Goal: Task Accomplishment & Management: Complete application form

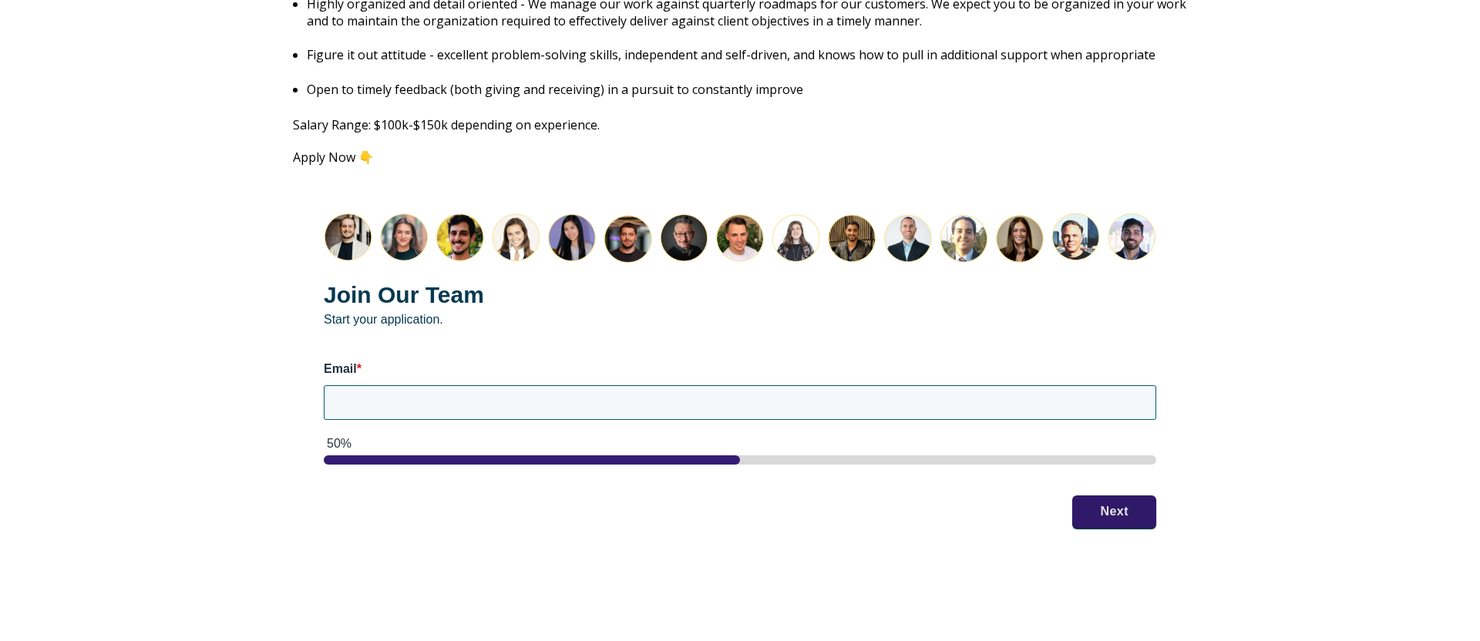
scroll to position [1910, 0]
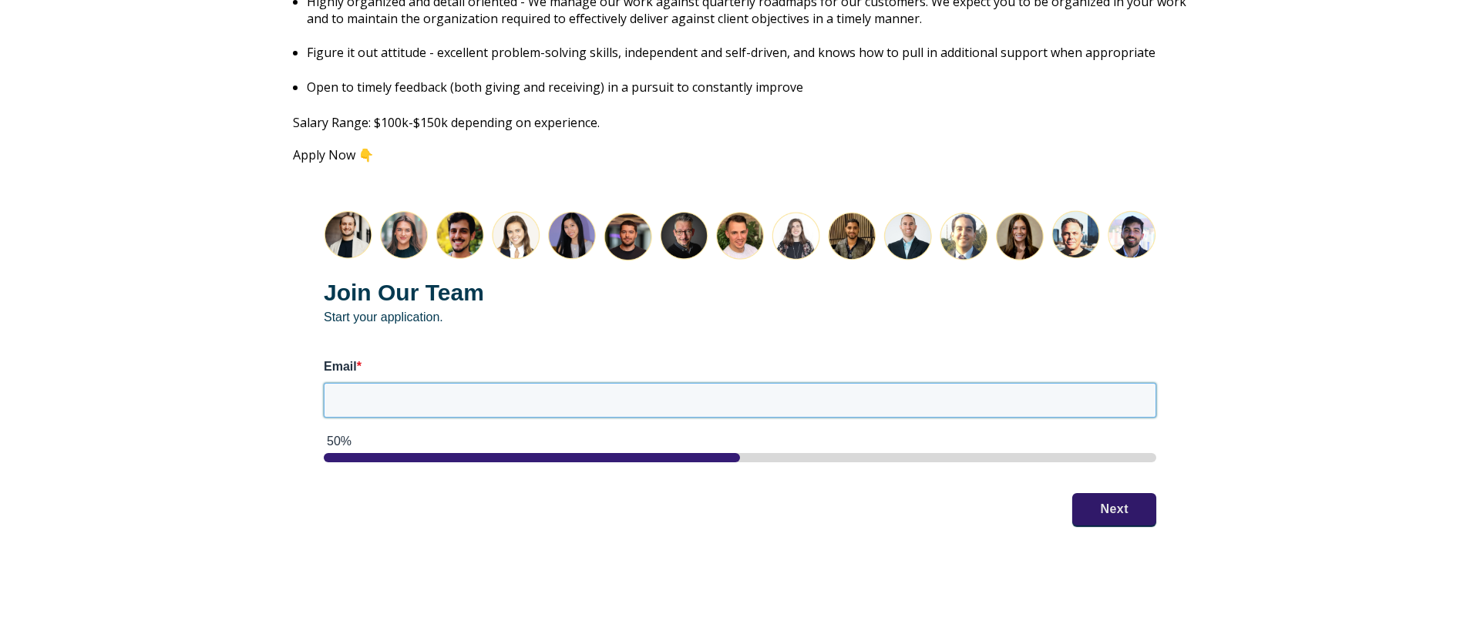
click at [541, 383] on input "Email *" at bounding box center [740, 400] width 833 height 34
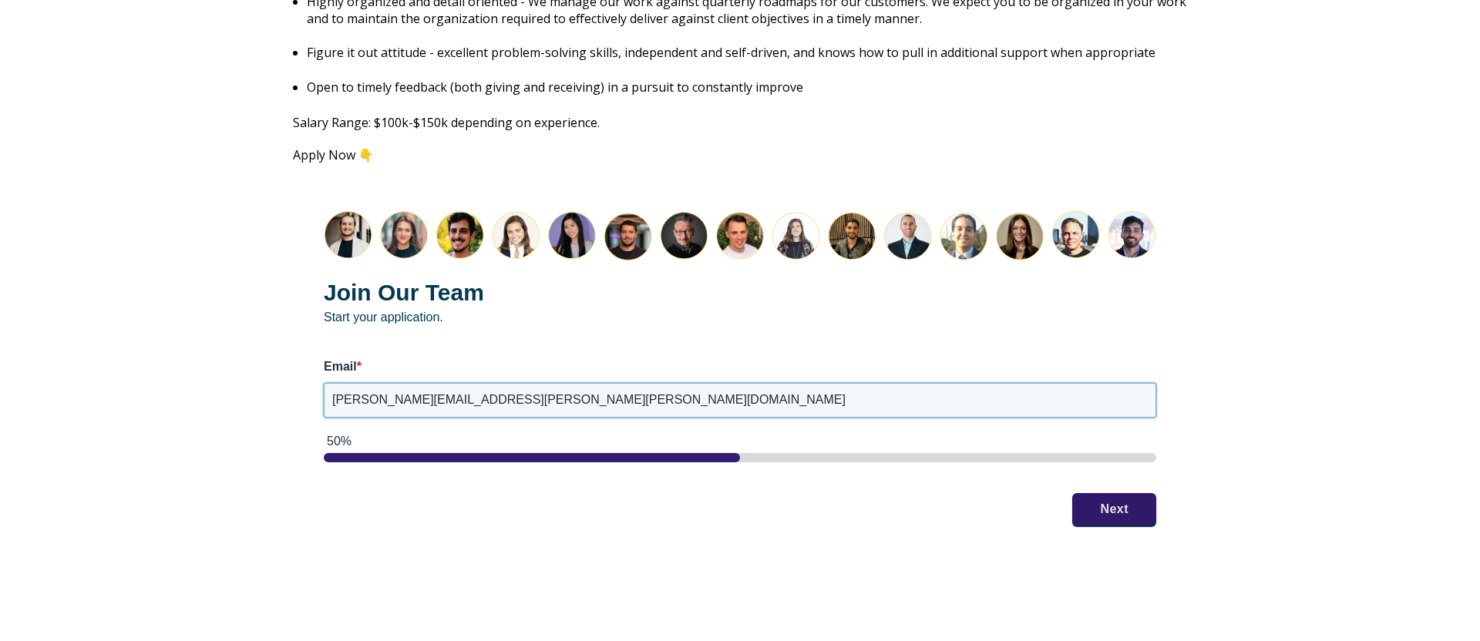
type input "[PERSON_NAME][EMAIL_ADDRESS][PERSON_NAME][PERSON_NAME][DOMAIN_NAME]"
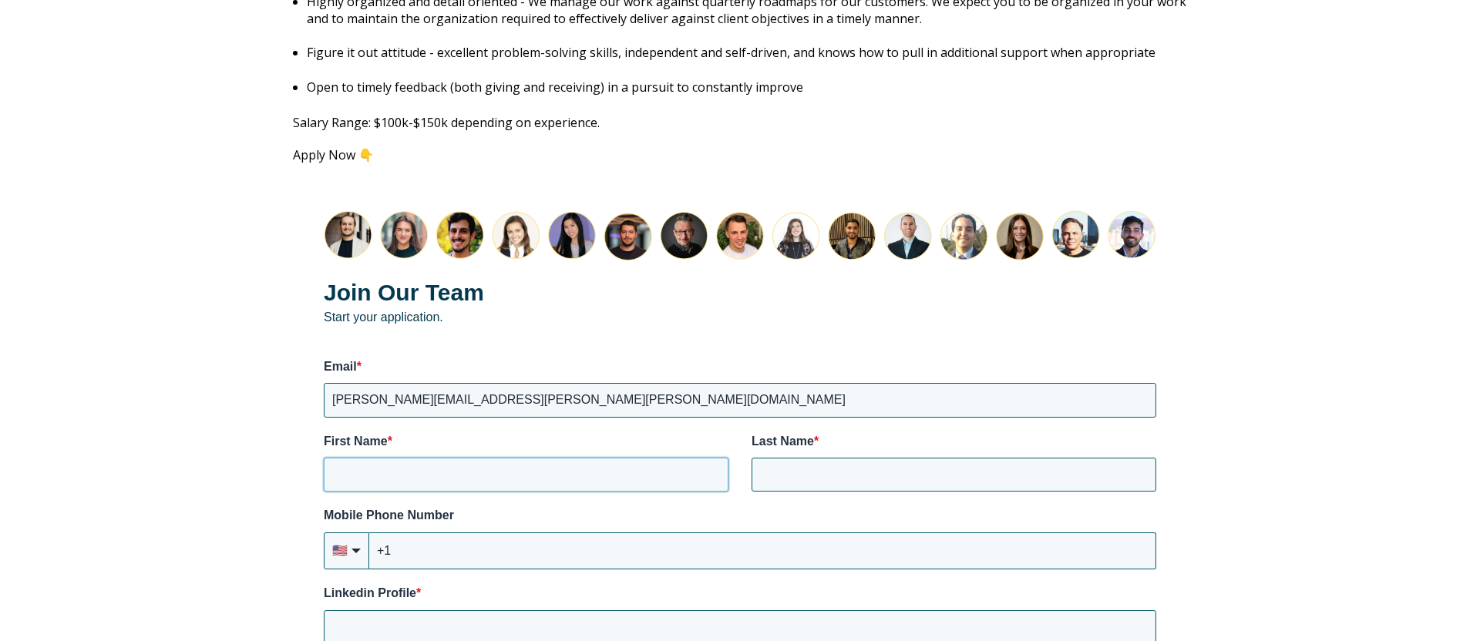
click at [507, 458] on input "First Name *" at bounding box center [526, 475] width 405 height 34
type input "[PERSON_NAME]"
type input "4"
click at [523, 533] on input "+1" at bounding box center [762, 551] width 787 height 37
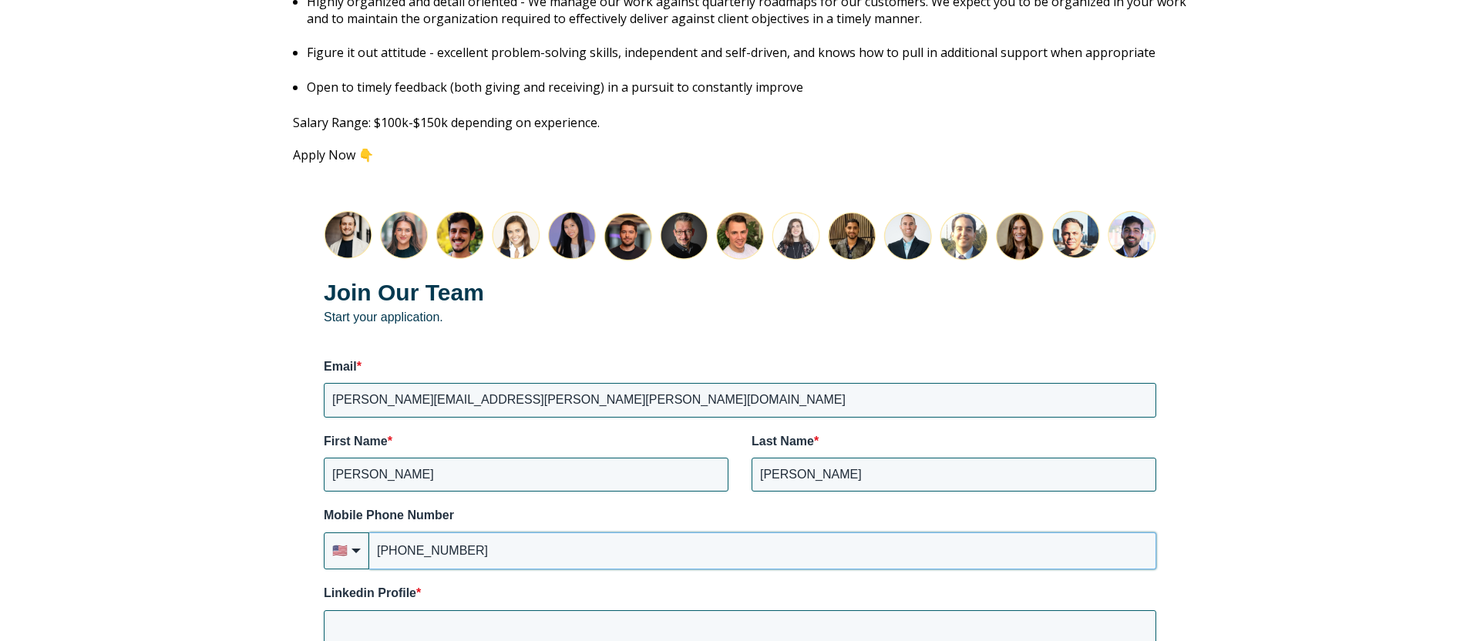
type input "[PHONE_NUMBER]"
click at [600, 611] on input "Linkedin Profile *" at bounding box center [740, 628] width 833 height 34
paste input "[URL][DOMAIN_NAME]"
type input "[URL][DOMAIN_NAME]"
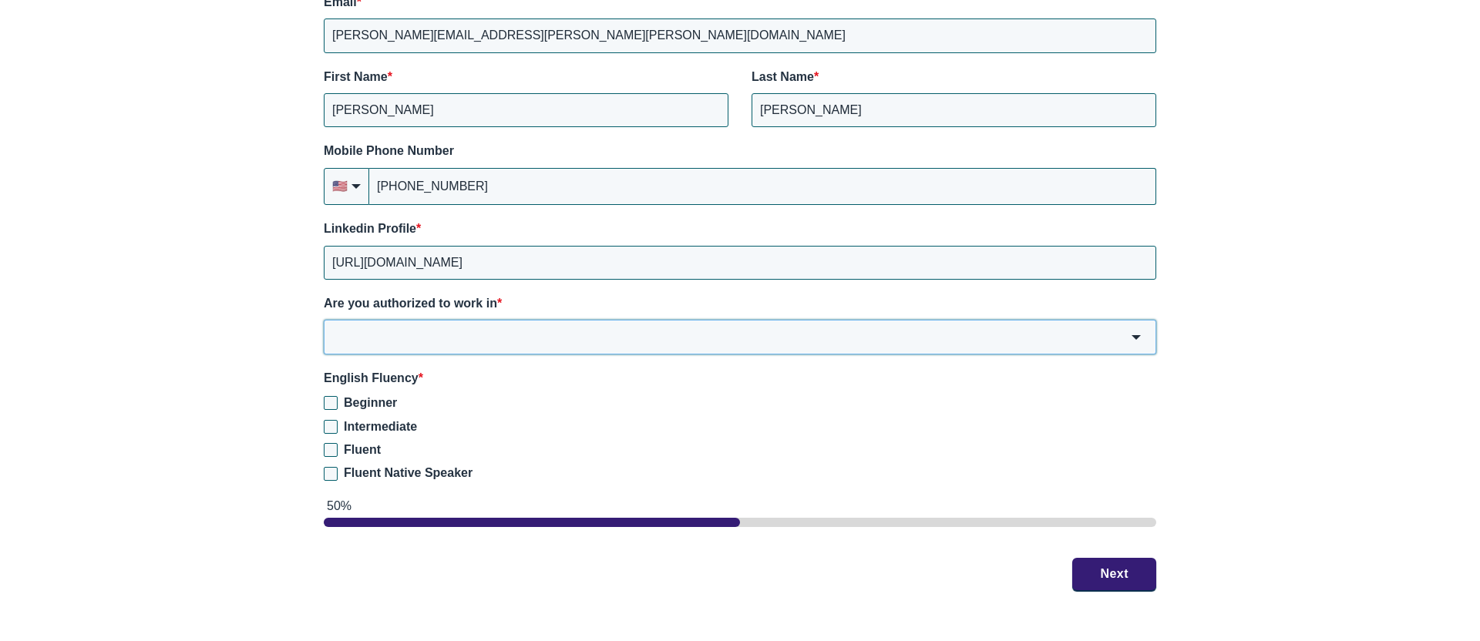
click at [494, 320] on input "Are you authorized to work in *" at bounding box center [740, 337] width 833 height 34
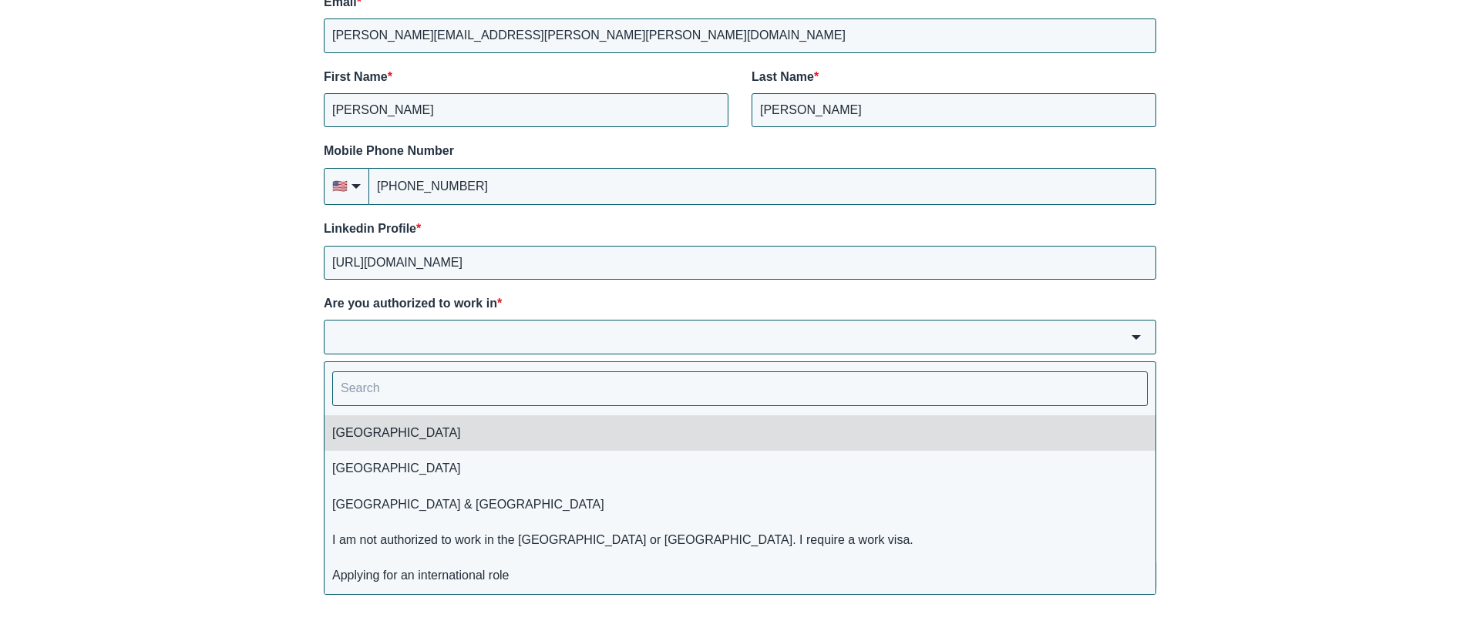
click at [405, 422] on li "[GEOGRAPHIC_DATA]" at bounding box center [740, 432] width 831 height 35
type input "[GEOGRAPHIC_DATA]"
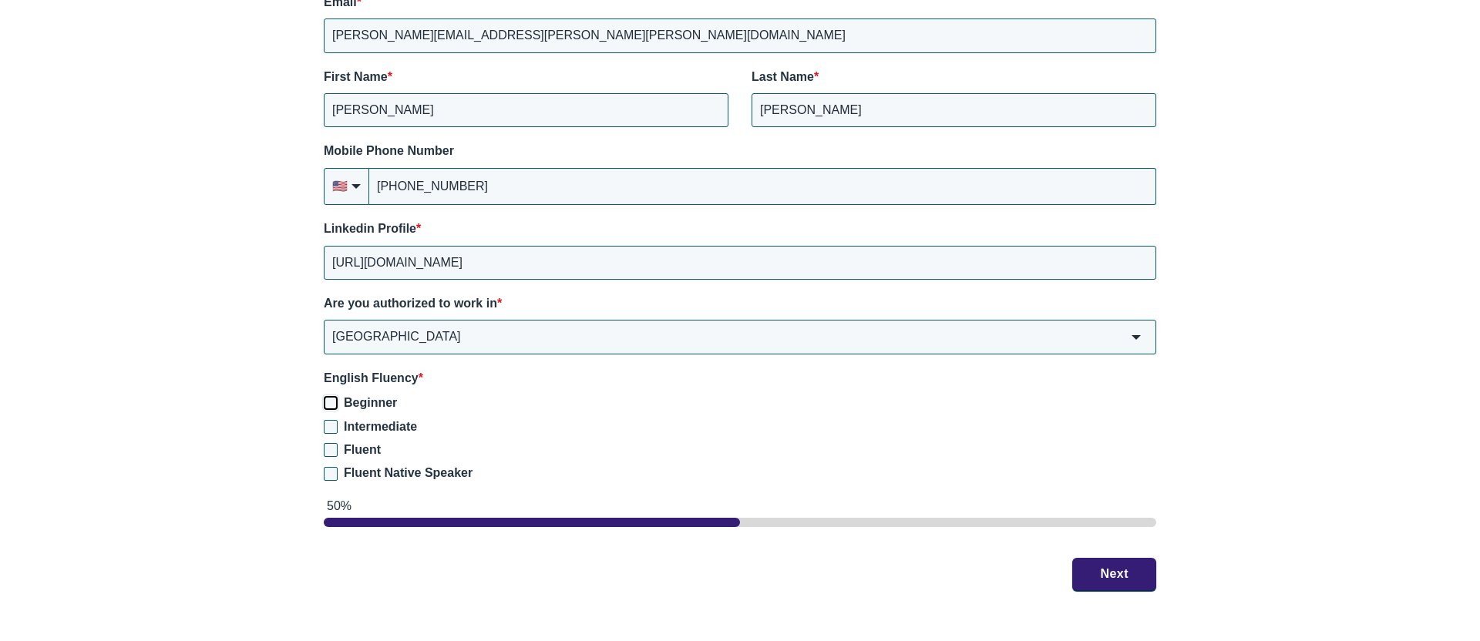
click at [327, 396] on input "Beginner" at bounding box center [331, 403] width 14 height 14
checkbox input "true"
click at [330, 467] on input "Fluent Native Speaker" at bounding box center [331, 474] width 14 height 14
checkbox input "true"
click at [329, 396] on input "Beginner" at bounding box center [331, 403] width 14 height 14
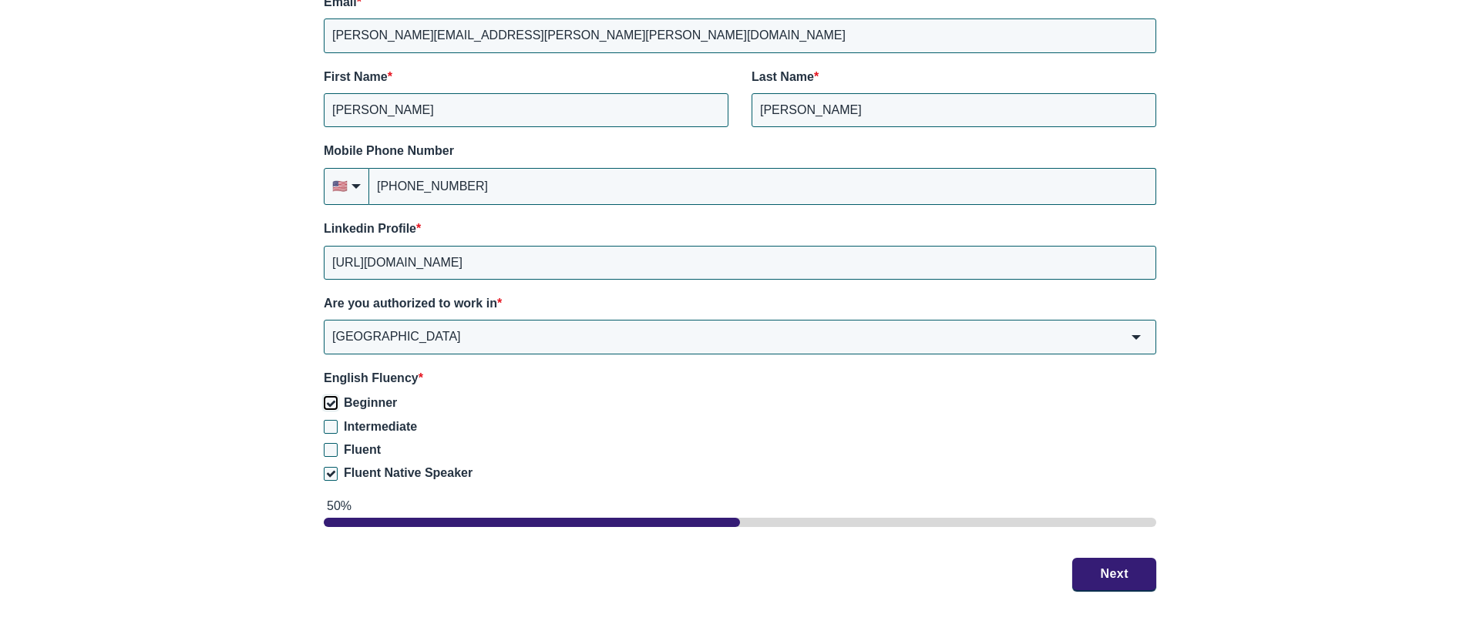
checkbox input "false"
click at [1108, 577] on div "Join Our Team Start your application. Email * [PERSON_NAME][EMAIL_ADDRESS][PERS…" at bounding box center [740, 218] width 894 height 806
click at [1109, 561] on button "Next" at bounding box center [1114, 573] width 84 height 32
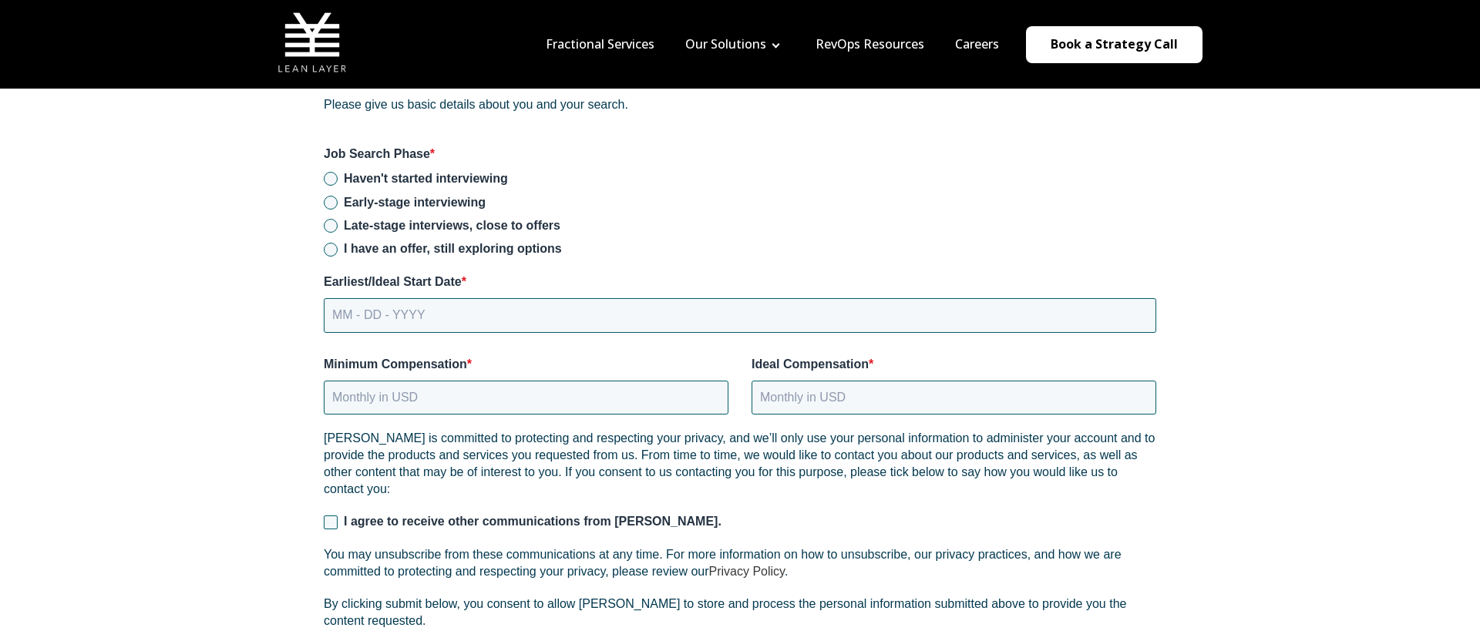
scroll to position [2073, 0]
click at [333, 197] on input "Early-stage interviewing" at bounding box center [331, 204] width 14 height 14
radio input "true"
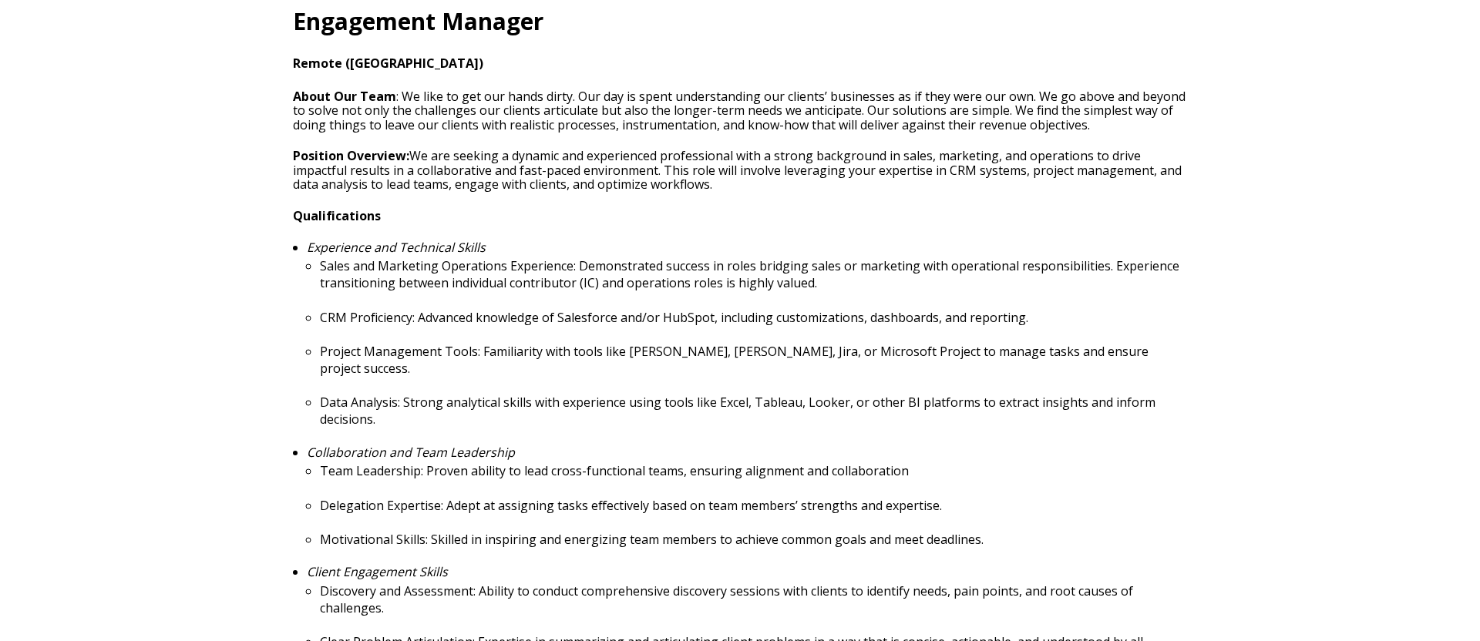
scroll to position [515, 0]
click at [532, 308] on p "CRM Proficiency: Advanced knowledge of Salesforce and/or HubSpot, including cus…" at bounding box center [753, 316] width 867 height 17
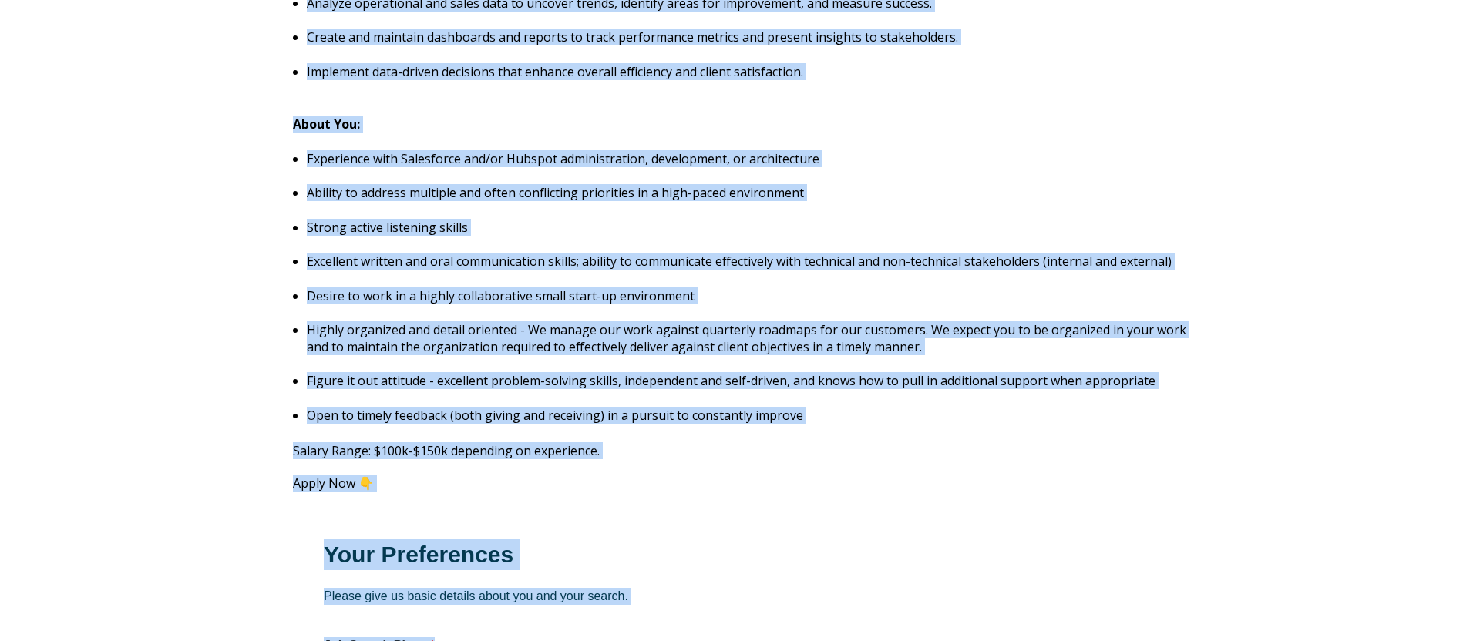
scroll to position [1586, 0]
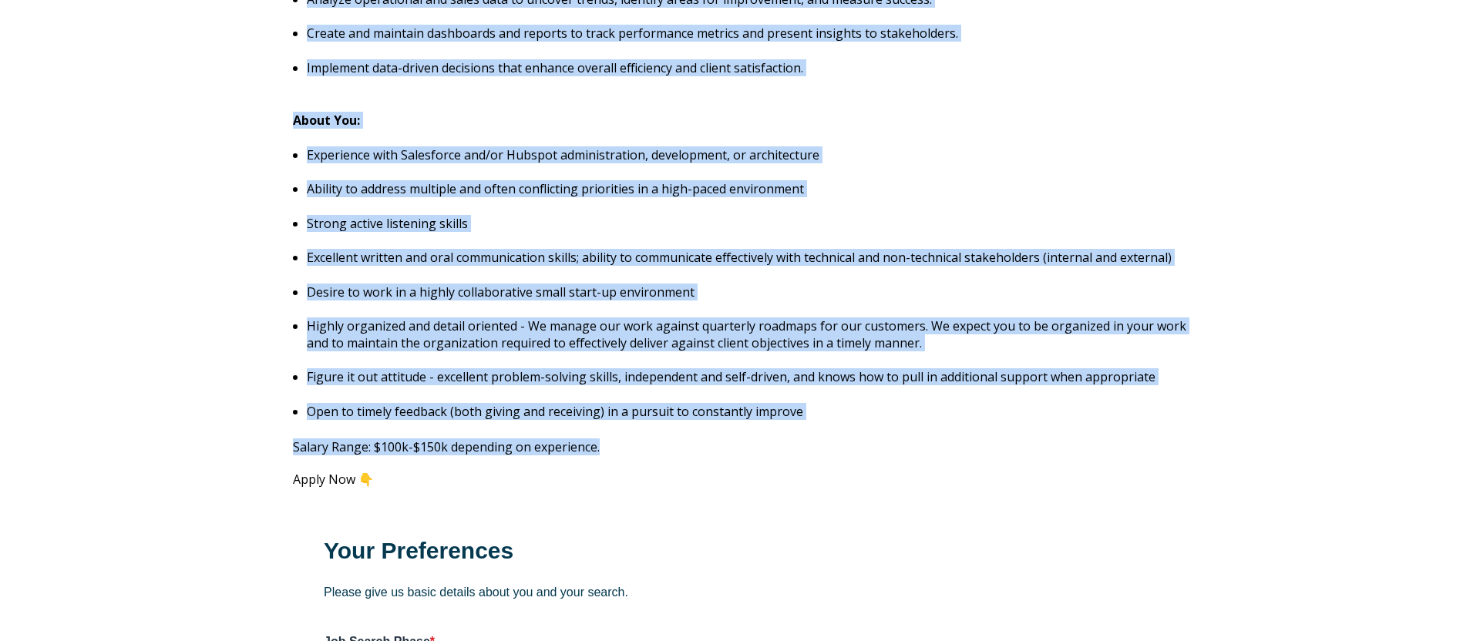
drag, startPoint x: 294, startPoint y: 99, endPoint x: 612, endPoint y: 433, distance: 461.8
copy span "Lorem Ips Dolo : Si amet co adi eli seddo eiusm. Tem inc ut labor etdoloremagna…"
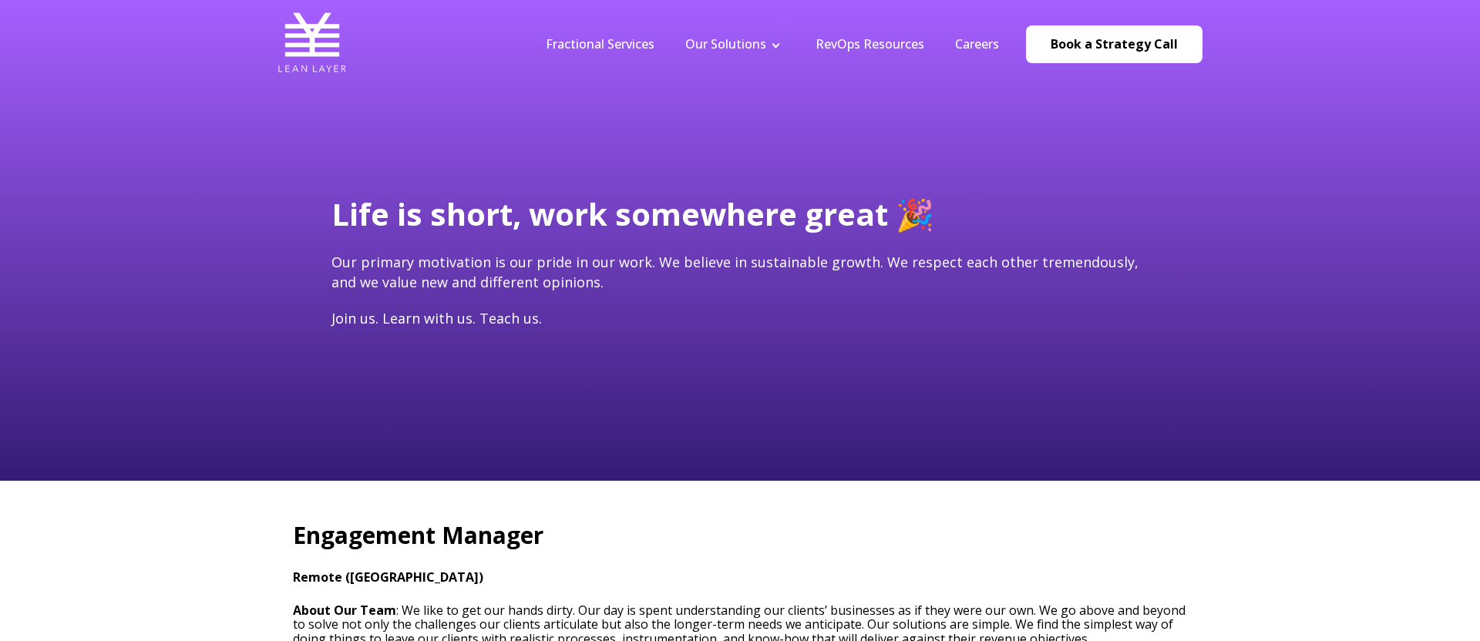
click at [733, 315] on h4 "Join us. Learn with us. Teach us." at bounding box center [739, 318] width 817 height 19
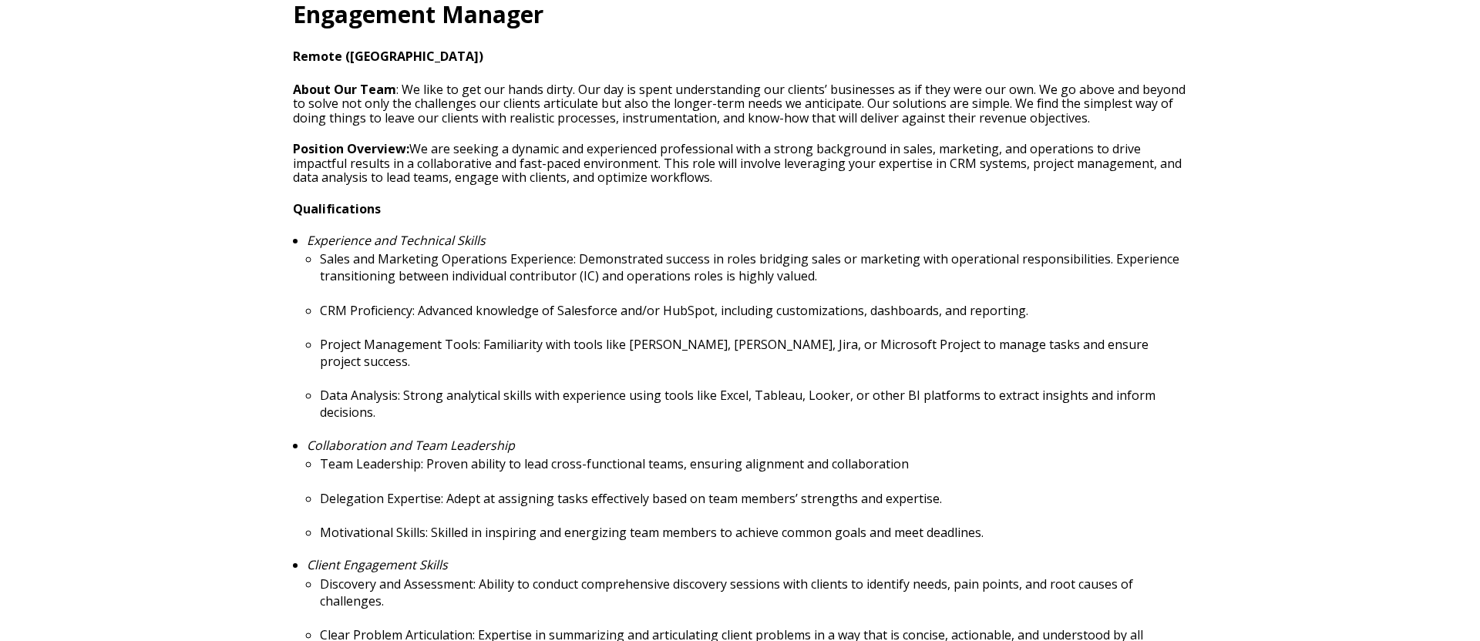
scroll to position [522, 0]
